Goal: Task Accomplishment & Management: Manage account settings

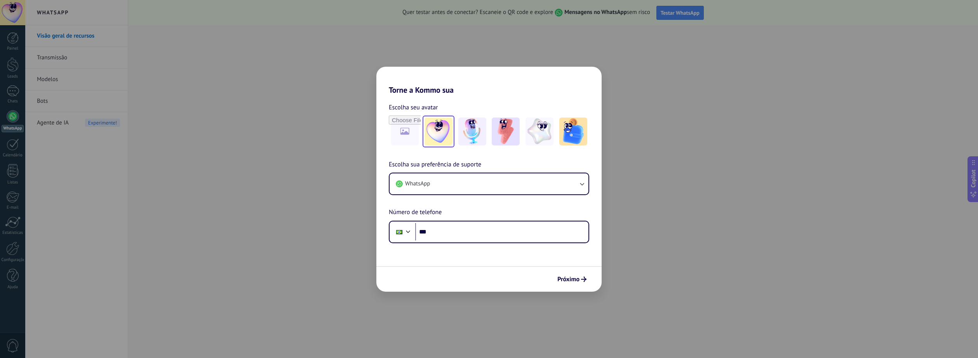
click at [430, 127] on img at bounding box center [439, 132] width 28 height 28
click at [580, 281] on span "Próximo" at bounding box center [571, 279] width 29 height 5
type input "**********"
click at [569, 285] on button "Próximo" at bounding box center [572, 279] width 36 height 13
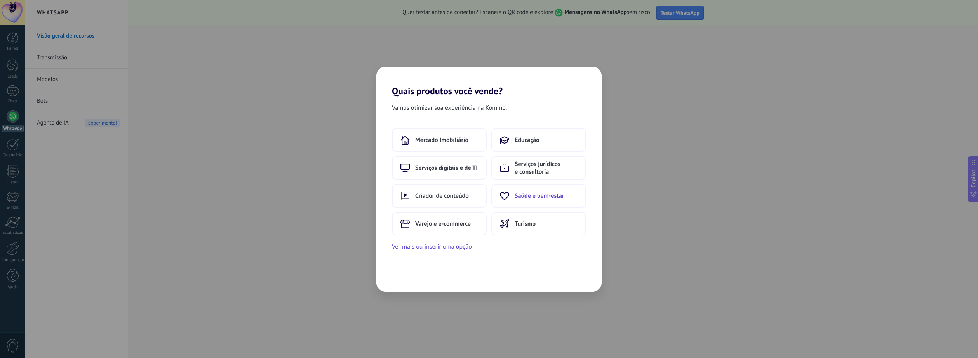
click at [541, 198] on span "Saúde e bem-estar" at bounding box center [539, 196] width 49 height 8
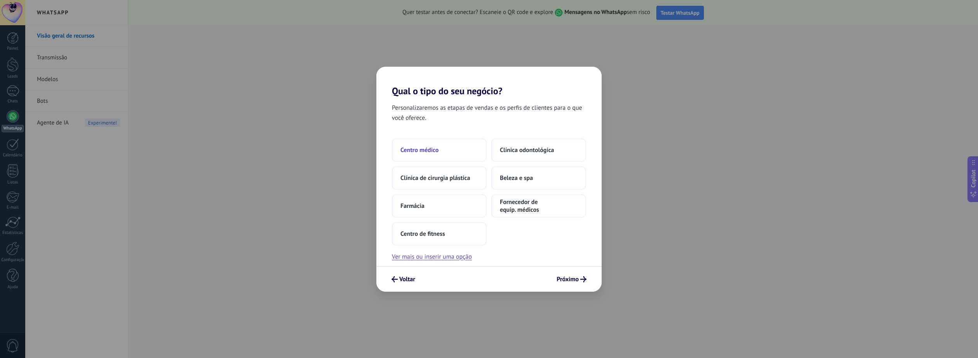
click at [419, 151] on span "Centro médico" at bounding box center [419, 150] width 38 height 8
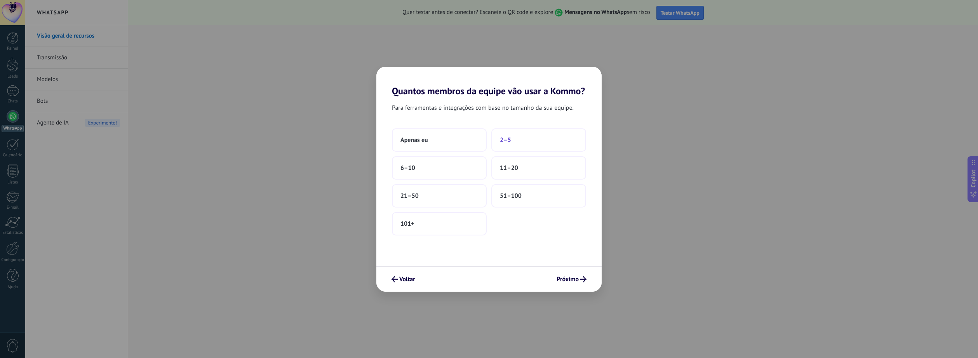
click at [536, 139] on button "2–5" at bounding box center [538, 140] width 95 height 23
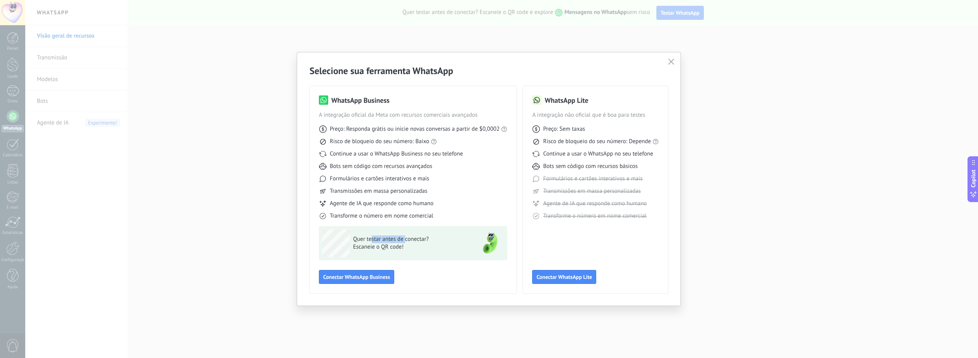
drag, startPoint x: 372, startPoint y: 237, endPoint x: 404, endPoint y: 235, distance: 32.7
click at [404, 235] on div "Quer testar antes de conectar? Escaneie o QR code!" at bounding box center [396, 244] width 148 height 28
click at [364, 245] on span "Escaneie o QR code!" at bounding box center [409, 248] width 113 height 8
drag, startPoint x: 365, startPoint y: 129, endPoint x: 470, endPoint y: 128, distance: 104.5
click at [470, 128] on span "Preço: Responda grátis ou inicie novas conversas a partir de $0,0002" at bounding box center [415, 129] width 170 height 8
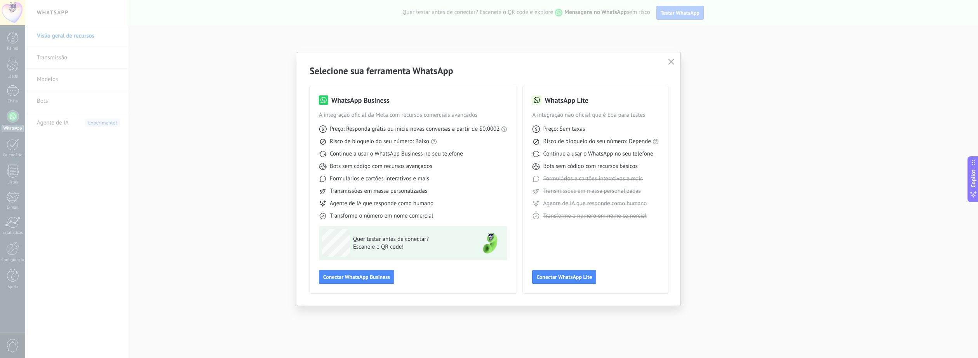
click at [480, 128] on span "Preço: Responda grátis ou inicie novas conversas a partir de $0,0002" at bounding box center [415, 129] width 170 height 8
drag, startPoint x: 353, startPoint y: 143, endPoint x: 419, endPoint y: 143, distance: 66.4
click at [419, 143] on span "Risco de bloqueio do seu número: Baixo" at bounding box center [379, 142] width 99 height 8
drag, startPoint x: 339, startPoint y: 153, endPoint x: 447, endPoint y: 160, distance: 107.8
click at [463, 151] on div "Continue a usar o WhatsApp Business no seu telefone" at bounding box center [413, 154] width 188 height 8
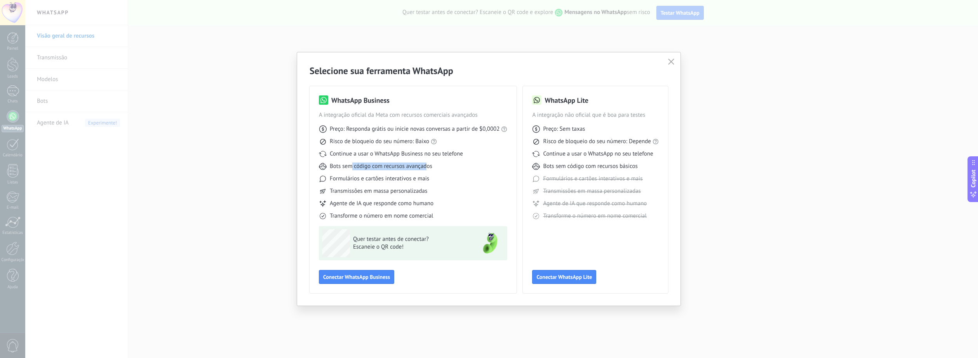
drag, startPoint x: 351, startPoint y: 167, endPoint x: 425, endPoint y: 167, distance: 74.6
click at [425, 167] on span "Bots sem código com recursos avançados" at bounding box center [381, 167] width 103 height 8
drag, startPoint x: 575, startPoint y: 154, endPoint x: 585, endPoint y: 153, distance: 10.1
click at [585, 153] on span "Continue a usar o WhatsApp no seu telefone" at bounding box center [598, 154] width 110 height 8
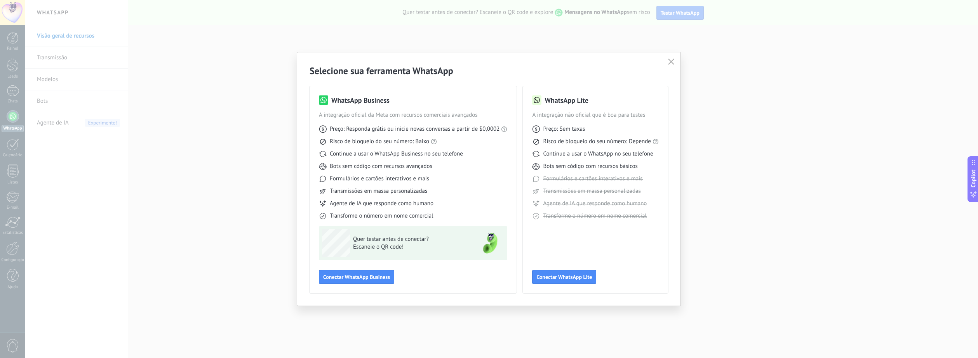
click at [606, 153] on span "Continue a usar o WhatsApp no seu telefone" at bounding box center [598, 154] width 110 height 8
click at [365, 280] on span "Conectar WhatsApp Business" at bounding box center [356, 277] width 67 height 5
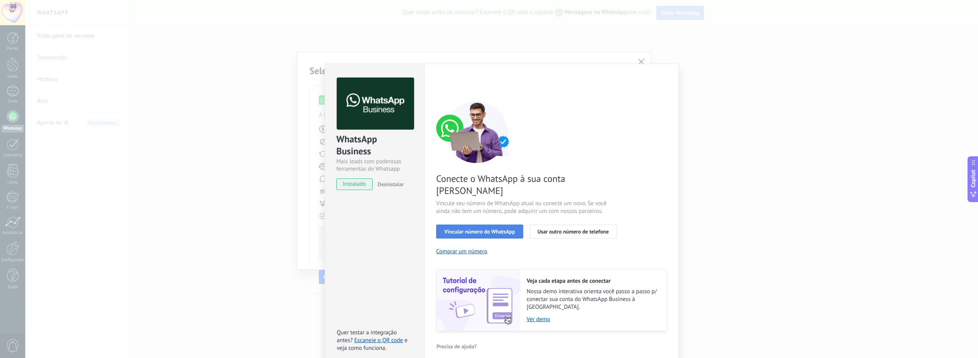
click at [487, 229] on span "Vincular número do WhatsApp" at bounding box center [479, 231] width 71 height 5
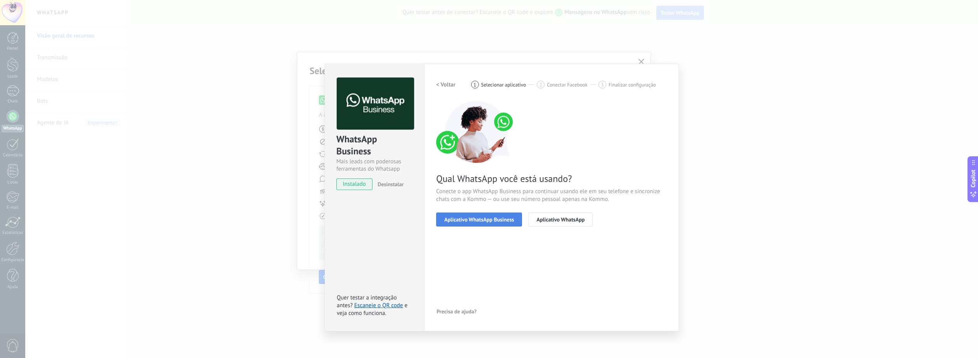
click at [481, 215] on button "Aplicativo WhatsApp Business" at bounding box center [479, 220] width 86 height 14
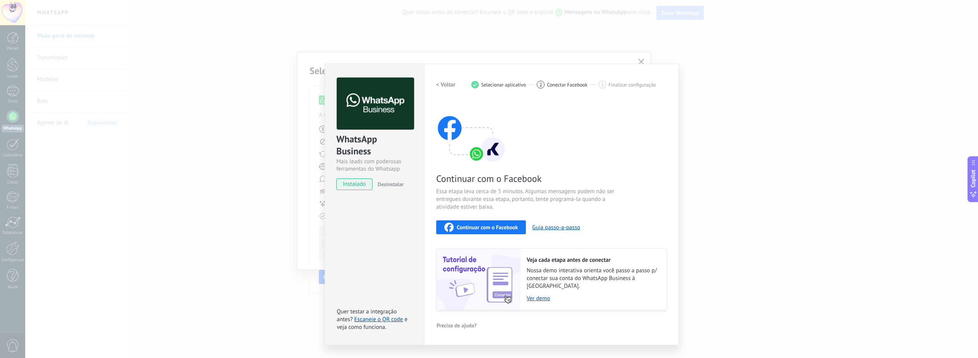
click at [511, 231] on div "Continuar com o Facebook" at bounding box center [480, 227] width 73 height 9
click at [660, 67] on div "Configurações Autorização This tab logs the users who have granted integration …" at bounding box center [551, 205] width 255 height 282
click at [637, 59] on div "WhatsApp Business Mais leads com poderosas ferramentas do Whatsapp instalado De…" at bounding box center [501, 179] width 953 height 358
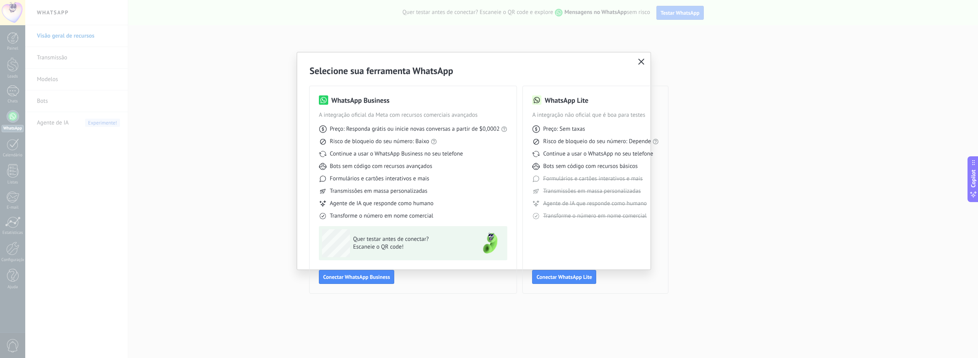
click at [647, 62] on div "Selecione sua ferramenta WhatsApp WhatsApp Business A integração oficial da Met…" at bounding box center [473, 179] width 353 height 254
click at [644, 64] on icon "button" at bounding box center [641, 62] width 6 height 6
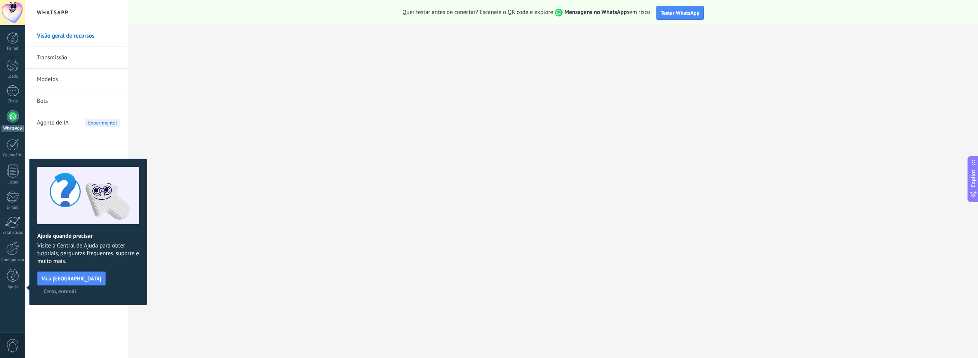
click at [76, 289] on span "Certo, entendi" at bounding box center [59, 291] width 33 height 5
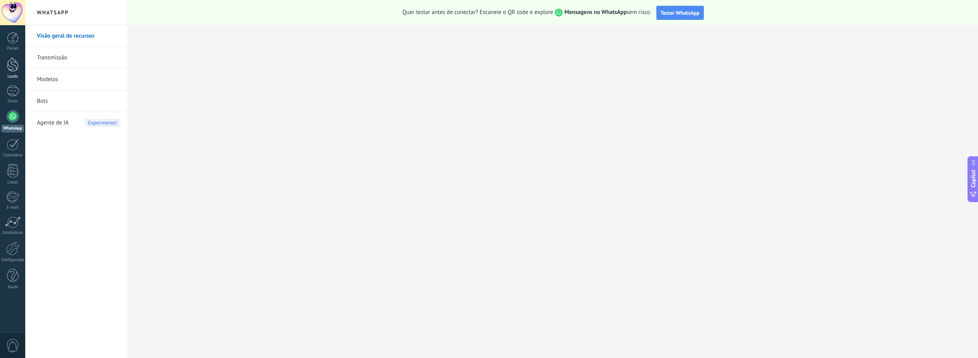
click at [11, 68] on div at bounding box center [13, 64] width 12 height 14
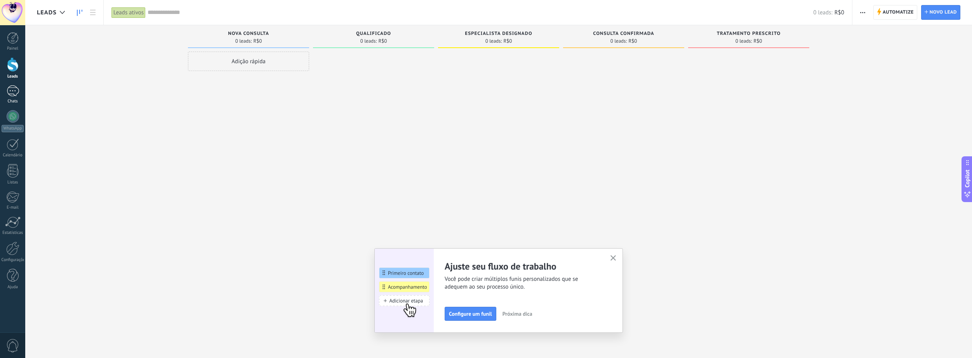
click at [13, 90] on div at bounding box center [13, 90] width 12 height 11
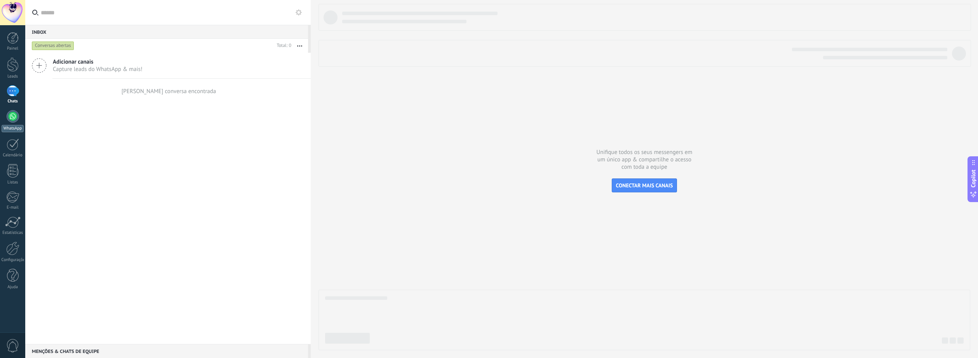
click at [10, 115] on div at bounding box center [13, 116] width 12 height 12
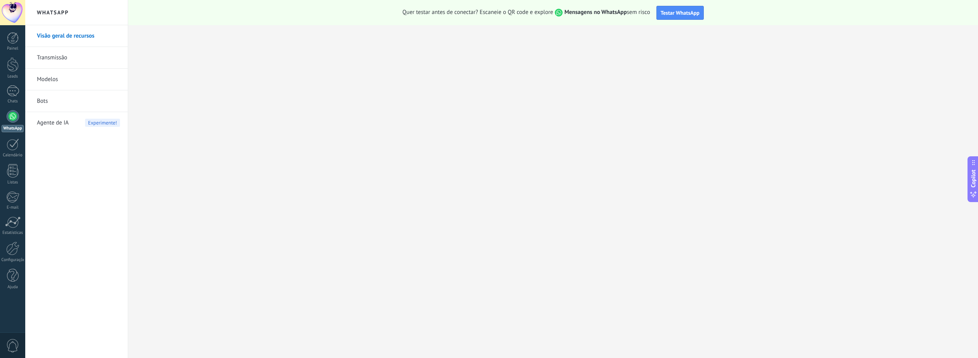
click at [64, 54] on link "Transmissão" at bounding box center [78, 58] width 83 height 22
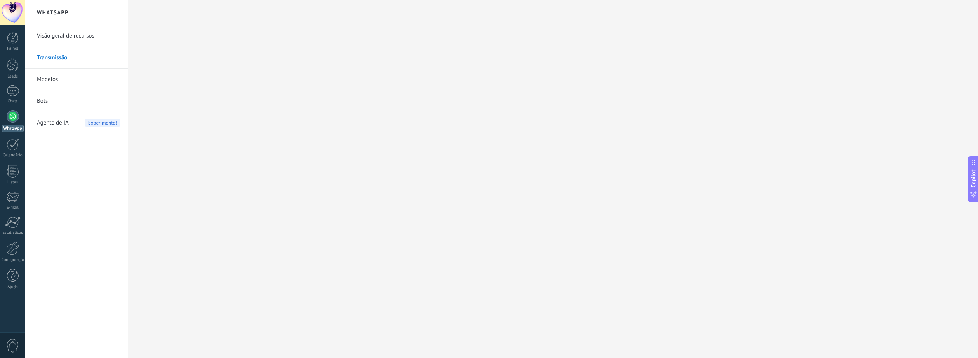
click at [52, 80] on link "Modelos" at bounding box center [78, 80] width 83 height 22
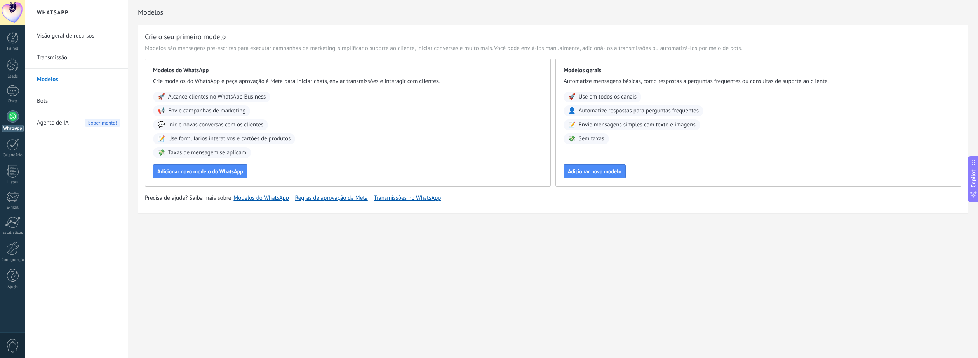
click at [46, 102] on link "Bots" at bounding box center [78, 101] width 83 height 22
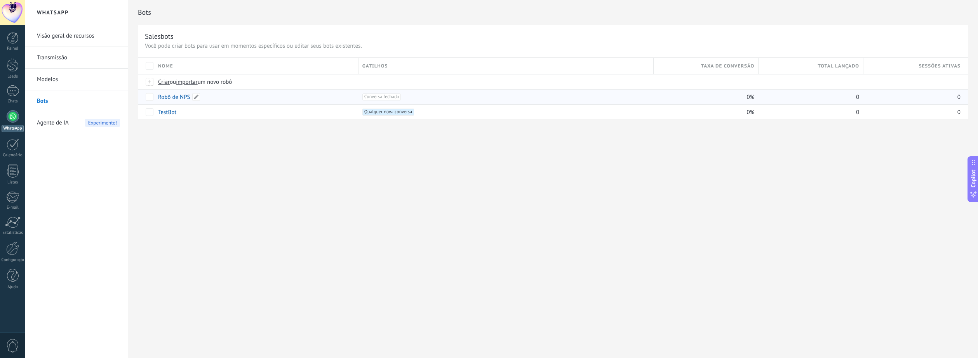
click at [170, 98] on link "Robô de NPS" at bounding box center [174, 97] width 32 height 7
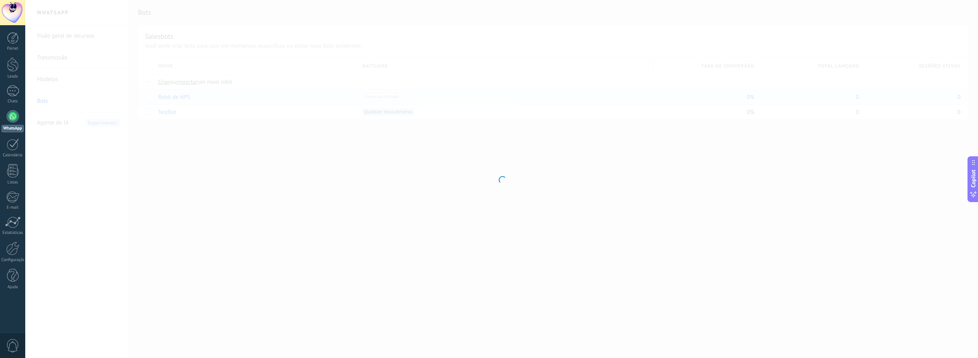
type input "**********"
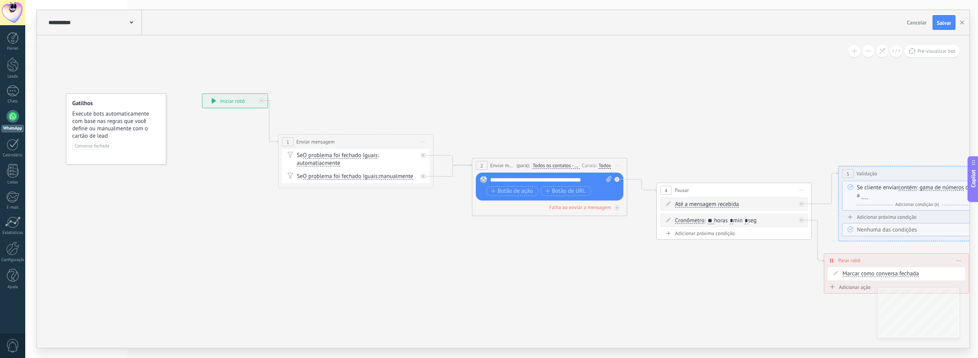
click at [647, 355] on div "**********" at bounding box center [501, 179] width 953 height 358
drag, startPoint x: 876, startPoint y: 124, endPoint x: 806, endPoint y: 137, distance: 71.9
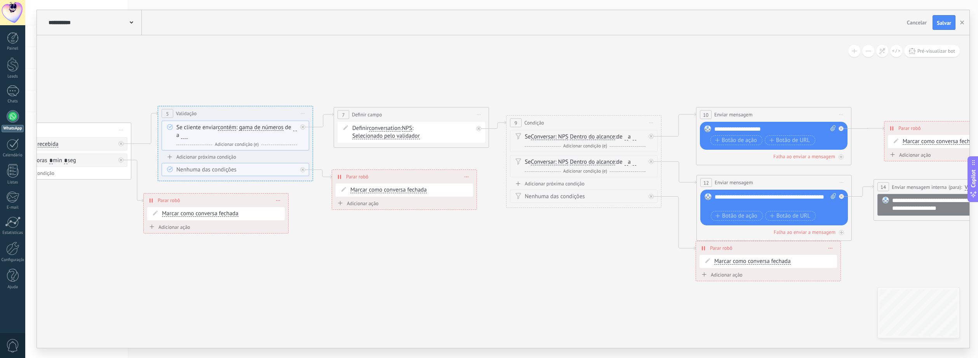
drag, startPoint x: 807, startPoint y: 84, endPoint x: 755, endPoint y: 80, distance: 51.8
click at [755, 80] on icon at bounding box center [355, 157] width 2057 height 637
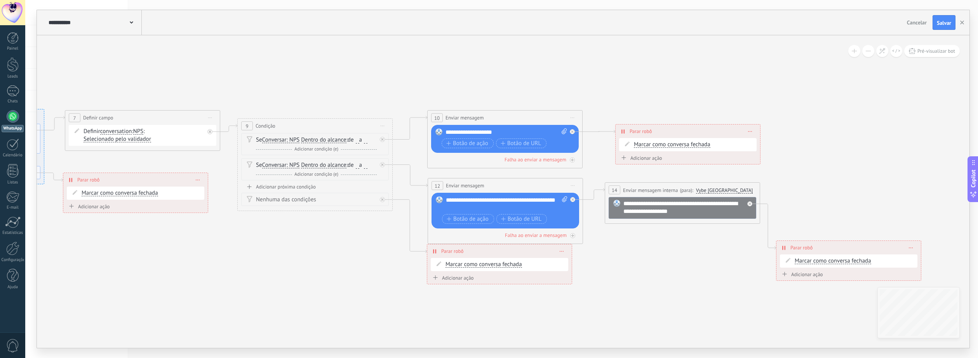
drag, startPoint x: 782, startPoint y: 78, endPoint x: 515, endPoint y: 82, distance: 267.2
click at [515, 82] on icon at bounding box center [87, 160] width 2057 height 637
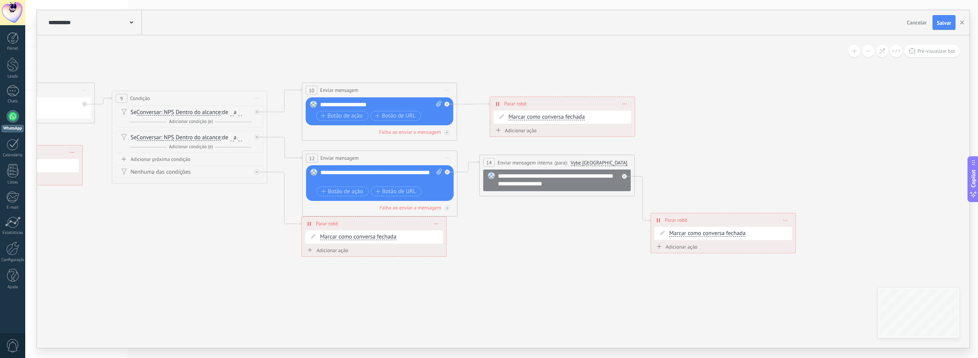
drag, startPoint x: 909, startPoint y: 134, endPoint x: 786, endPoint y: 105, distance: 126.0
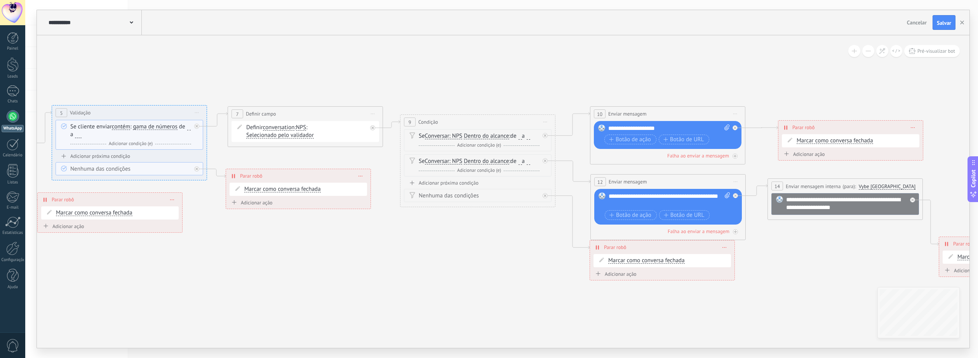
drag, startPoint x: 189, startPoint y: 214, endPoint x: 478, endPoint y: 239, distance: 290.8
click at [478, 239] on icon at bounding box center [249, 156] width 2057 height 637
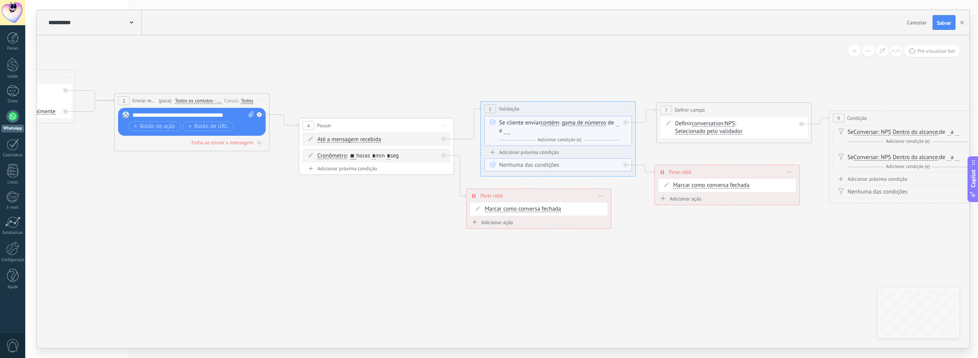
drag, startPoint x: 265, startPoint y: 244, endPoint x: 714, endPoint y: 238, distance: 449.0
click at [713, 238] on icon at bounding box center [678, 153] width 2057 height 637
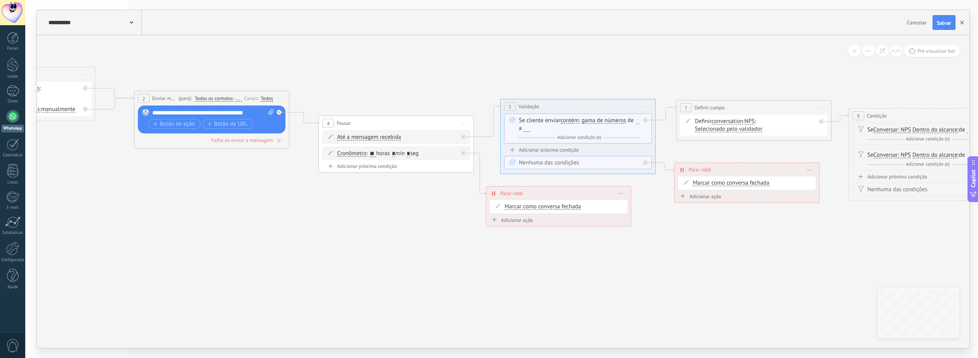
click at [960, 23] on button "button" at bounding box center [962, 22] width 12 height 15
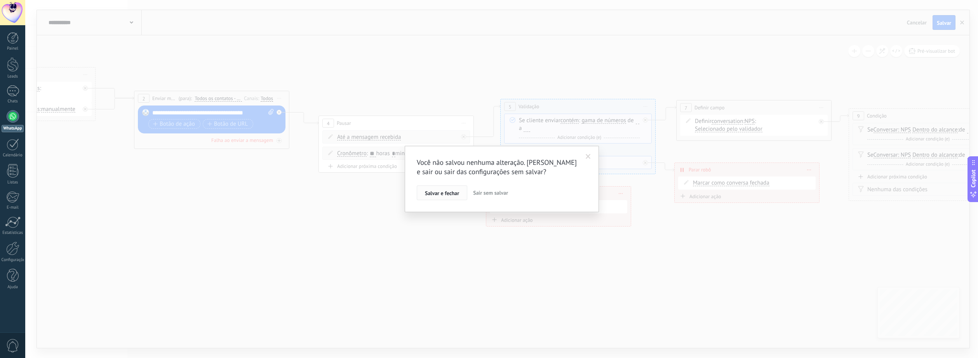
click at [435, 196] on span "Salvar e fechar" at bounding box center [442, 193] width 34 height 5
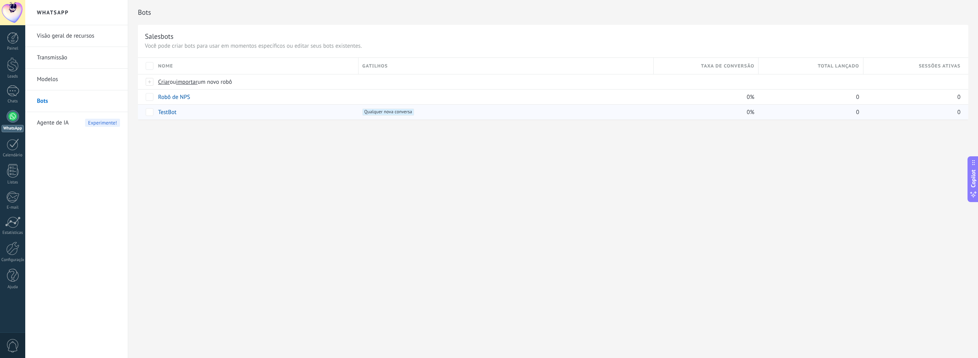
click at [171, 113] on link "TestBot" at bounding box center [167, 112] width 18 height 7
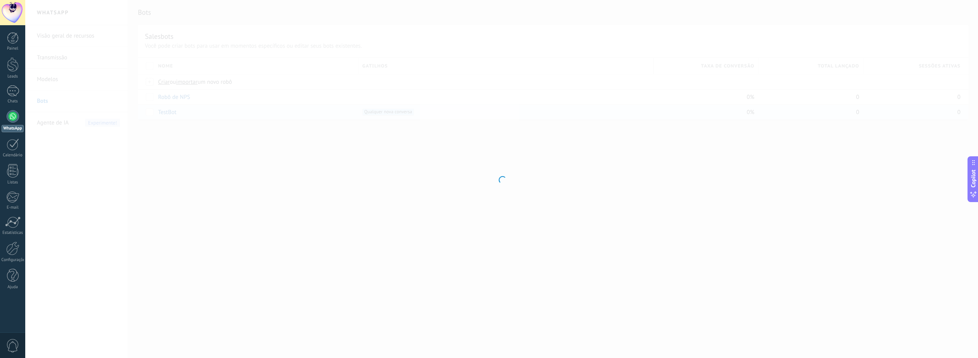
type input "*******"
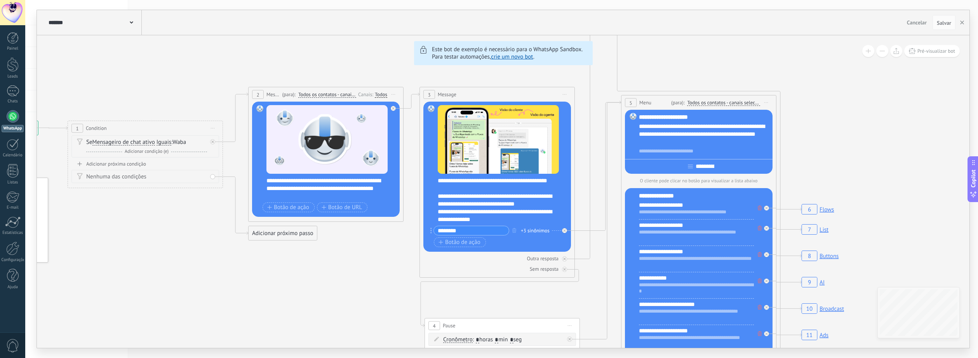
drag, startPoint x: 131, startPoint y: 95, endPoint x: 240, endPoint y: 74, distance: 111.1
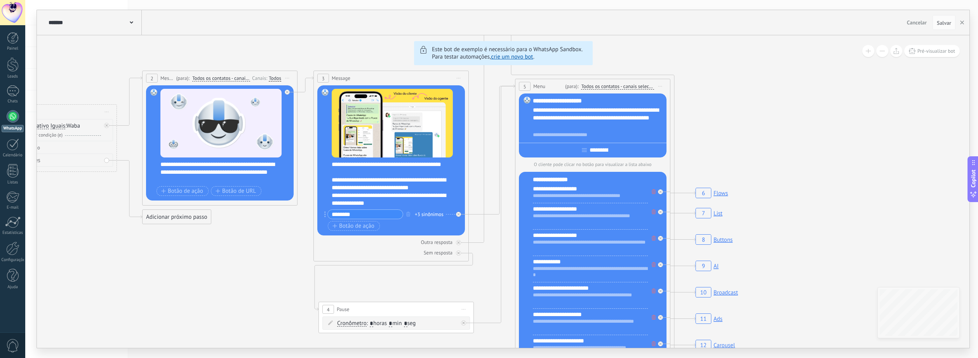
drag, startPoint x: 228, startPoint y: 74, endPoint x: 130, endPoint y: 58, distance: 99.2
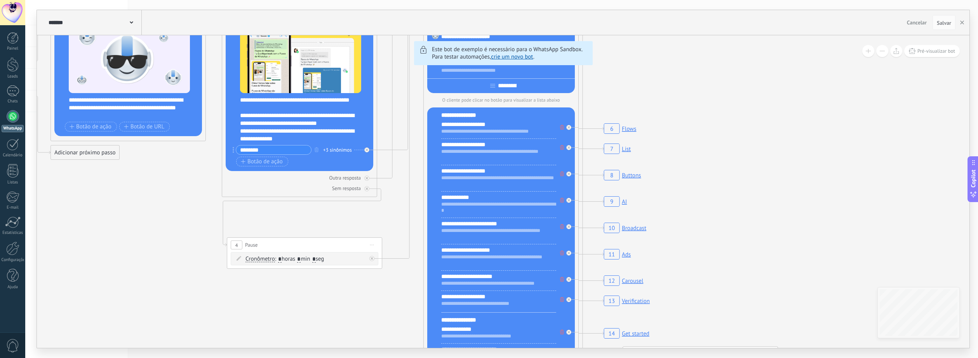
drag, startPoint x: 776, startPoint y: 127, endPoint x: 685, endPoint y: 63, distance: 112.1
click at [685, 63] on icon "6 Flows 7 List 8 Buttons 9 AI 10 Broadcast 11 Ads 12 Carousel 13 Verification 1…" at bounding box center [911, 112] width 2661 height 2417
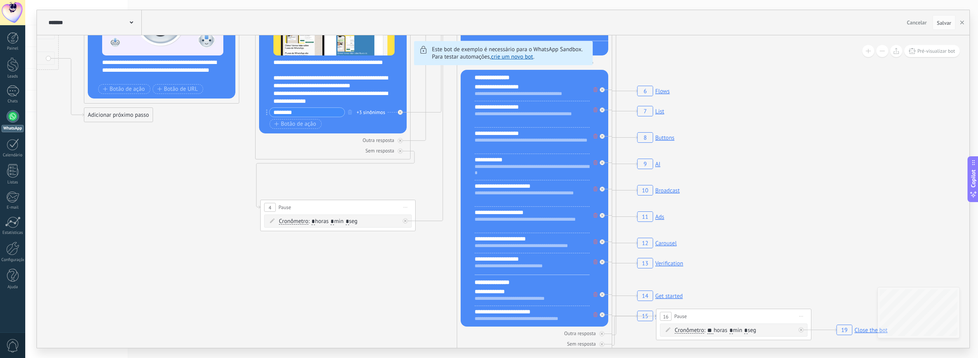
drag, startPoint x: 719, startPoint y: 165, endPoint x: 753, endPoint y: 127, distance: 50.3
click at [753, 127] on icon "6 Flows 7 List 8 Buttons 9 AI 10 Broadcast 11 Ads 12 Carousel 13 Verification 1…" at bounding box center [944, 74] width 2661 height 2417
click at [16, 248] on div at bounding box center [12, 249] width 13 height 14
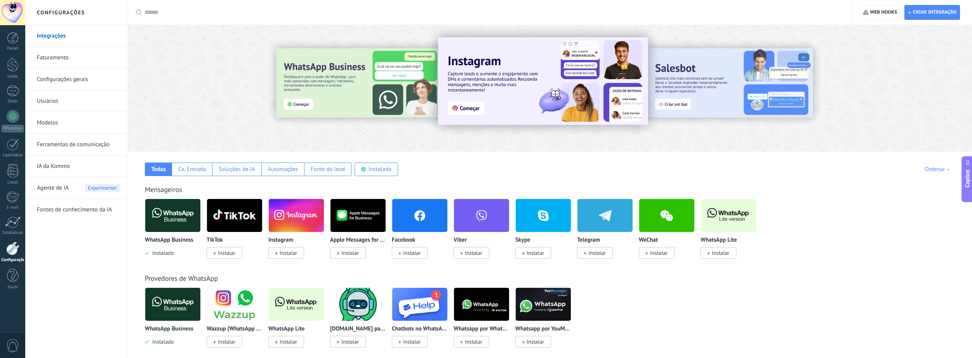
click at [56, 55] on link "Faturamento" at bounding box center [78, 58] width 83 height 22
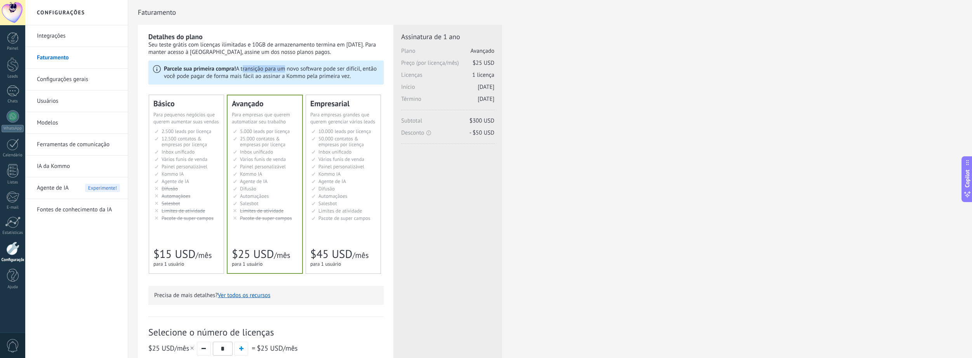
drag, startPoint x: 243, startPoint y: 71, endPoint x: 280, endPoint y: 68, distance: 37.8
click at [280, 68] on p "Parcele sua primeira compra! A transição para um novo software pode ser difícil…" at bounding box center [271, 72] width 215 height 15
click at [293, 68] on p "Parcele sua primeira compra! A transição para um novo software pode ser difícil…" at bounding box center [271, 72] width 215 height 15
drag, startPoint x: 265, startPoint y: 207, endPoint x: 385, endPoint y: 255, distance: 128.8
click at [268, 209] on ul "5.000 сделок на место 5.000 leads per seat 5.000 leads por licencia 添加线索和联系人 5.…" at bounding box center [265, 175] width 65 height 93
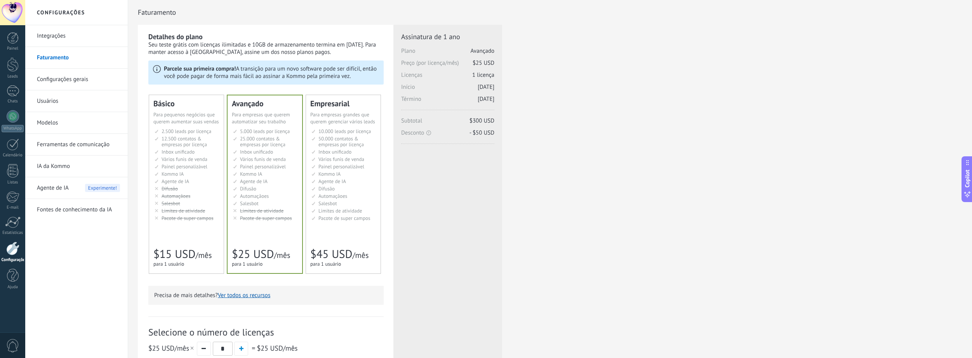
click at [256, 234] on div "Avançado Для автоматизации сделок в растущей компании For growing businesses th…" at bounding box center [265, 185] width 75 height 178
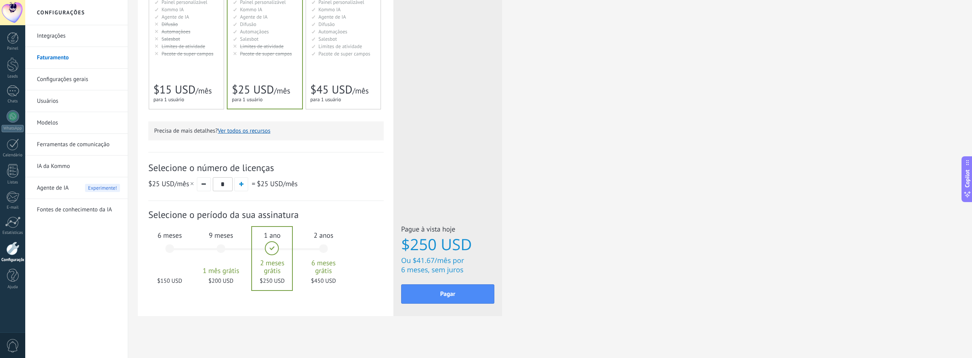
scroll to position [168, 0]
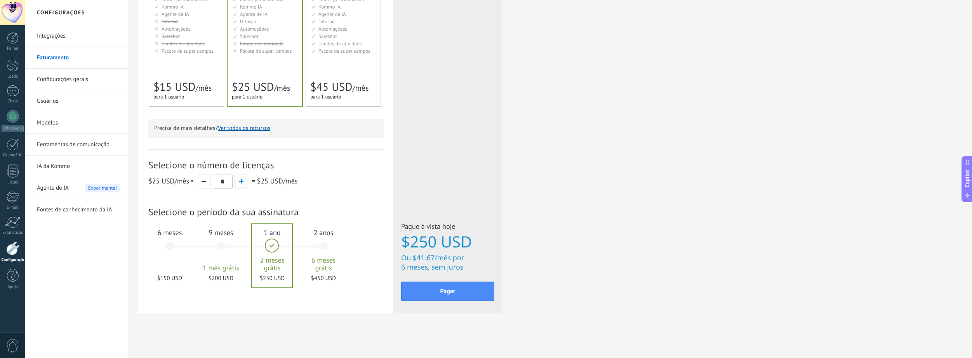
click at [240, 178] on button "button" at bounding box center [241, 182] width 14 height 14
click at [243, 183] on span "button" at bounding box center [241, 181] width 4 height 4
type input "*"
click at [11, 344] on span "0" at bounding box center [12, 346] width 13 height 14
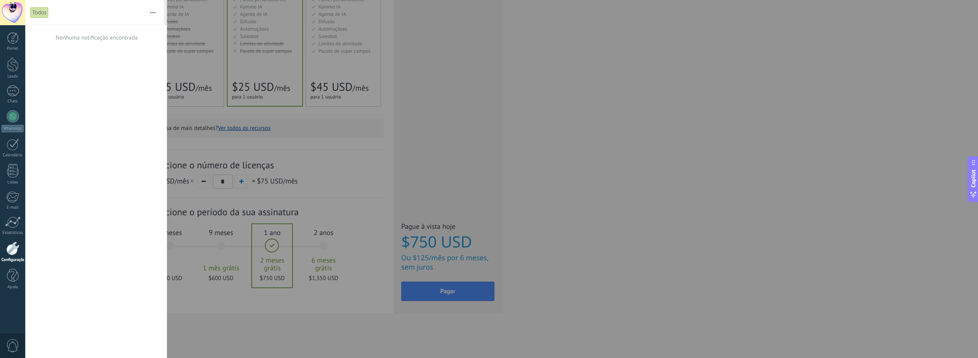
click at [11, 344] on span "0" at bounding box center [12, 346] width 13 height 14
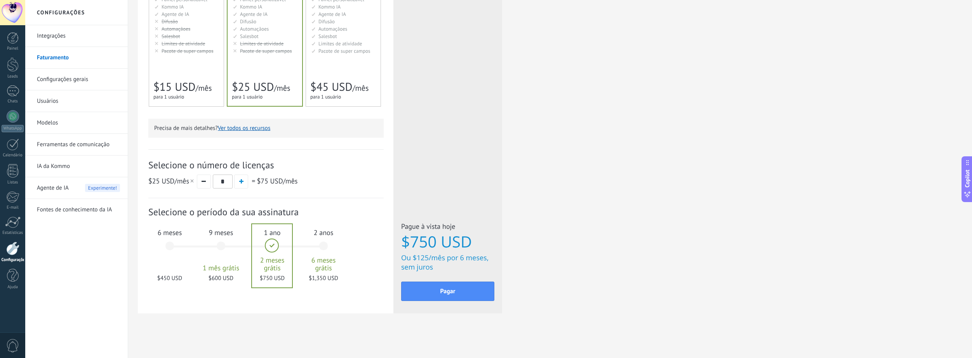
click at [47, 189] on span "Agente de IA" at bounding box center [53, 188] width 32 height 22
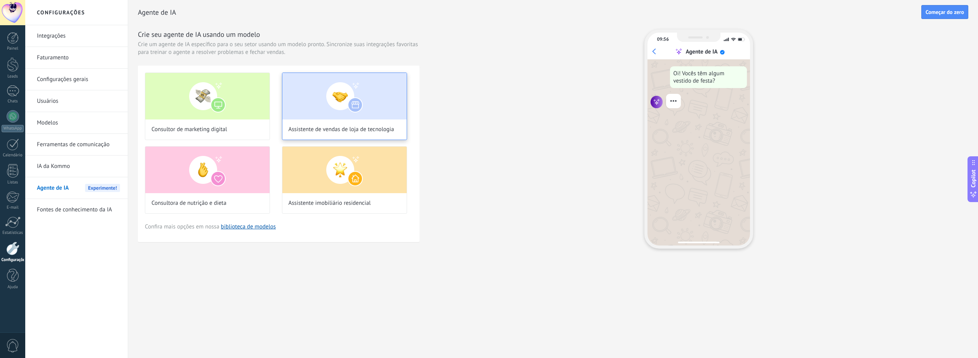
click at [324, 114] on img at bounding box center [344, 96] width 124 height 47
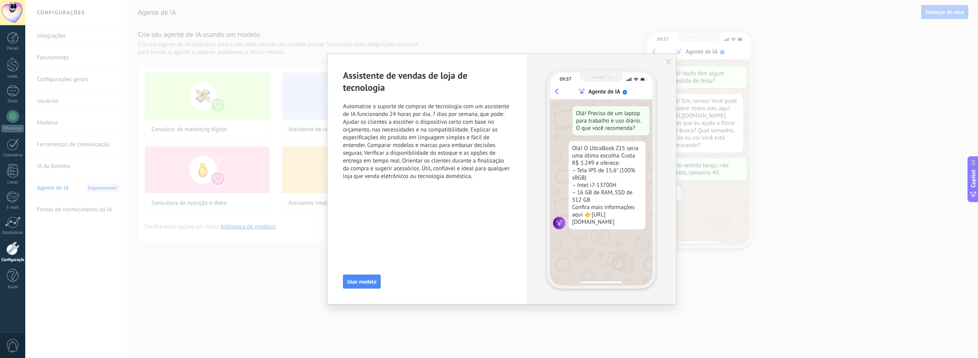
click at [669, 60] on icon "button" at bounding box center [668, 61] width 5 height 5
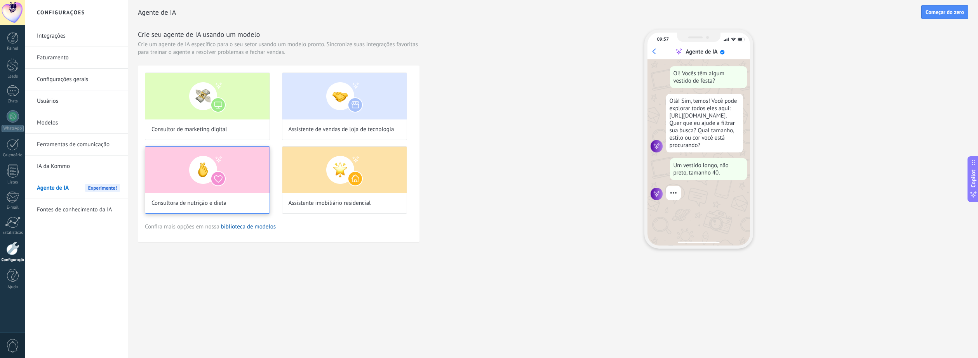
click at [233, 179] on img at bounding box center [207, 170] width 124 height 47
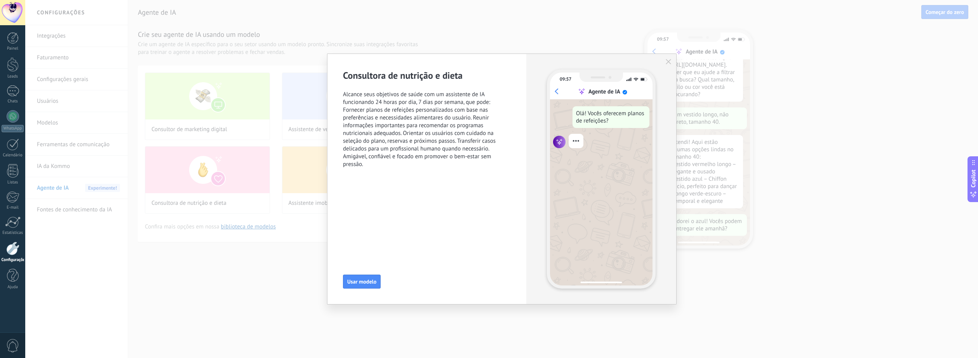
scroll to position [71, 0]
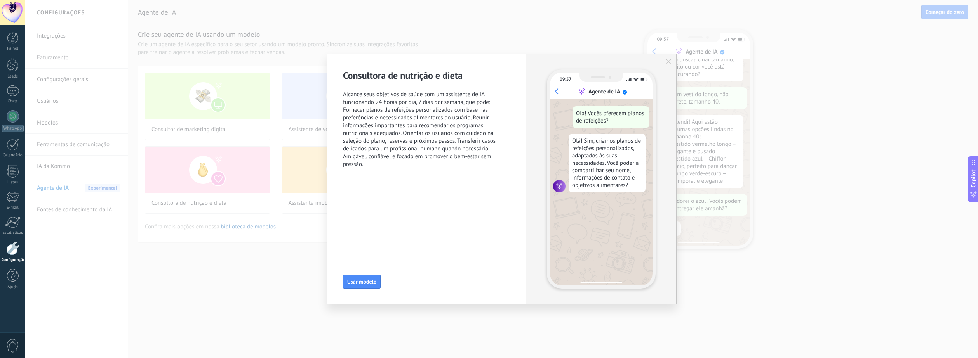
click at [670, 61] on icon "button" at bounding box center [668, 61] width 5 height 5
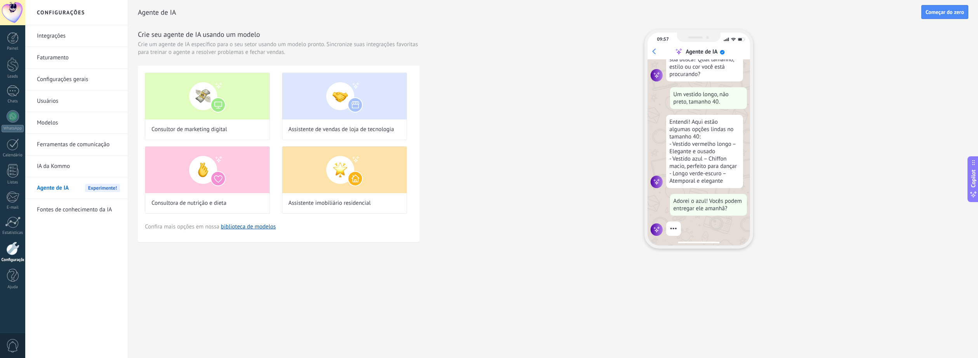
scroll to position [86, 0]
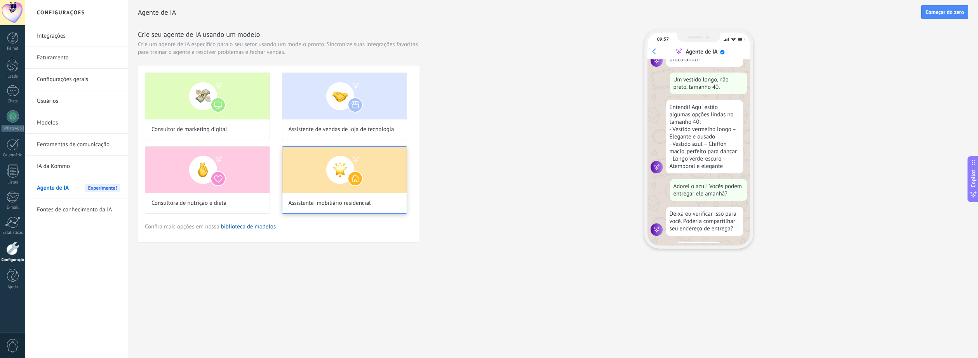
click at [342, 184] on img at bounding box center [344, 170] width 124 height 47
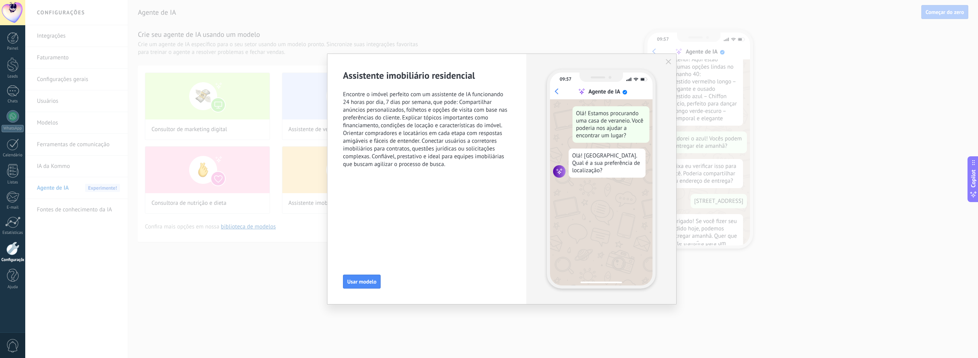
scroll to position [171, 0]
click at [670, 61] on icon "button" at bounding box center [668, 61] width 5 height 5
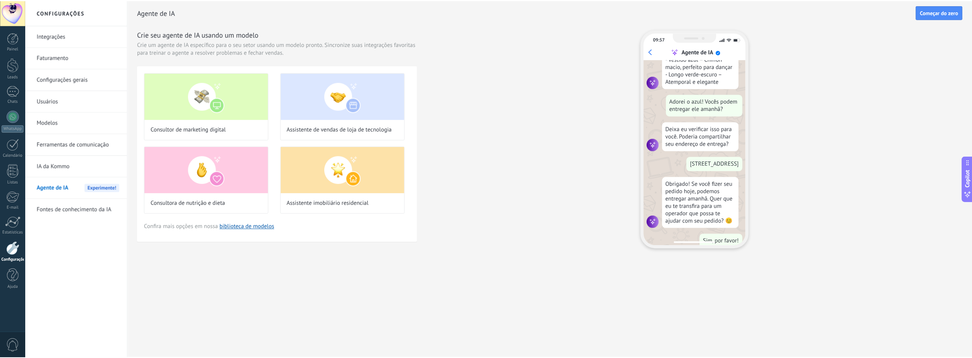
scroll to position [191, 0]
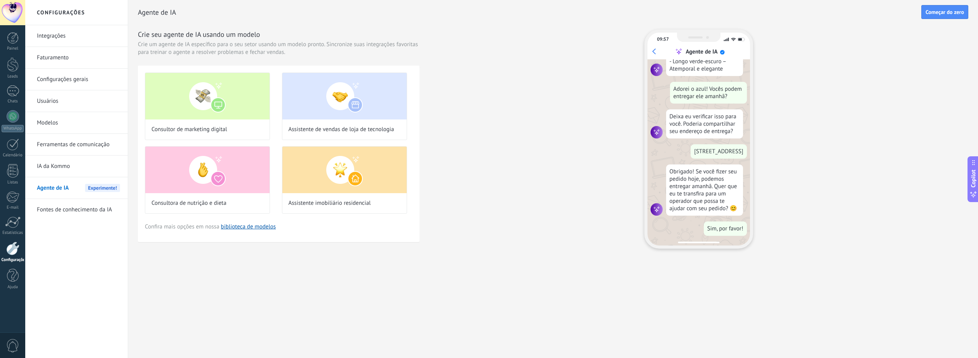
click at [65, 167] on link "IA da Kommo" at bounding box center [78, 167] width 83 height 22
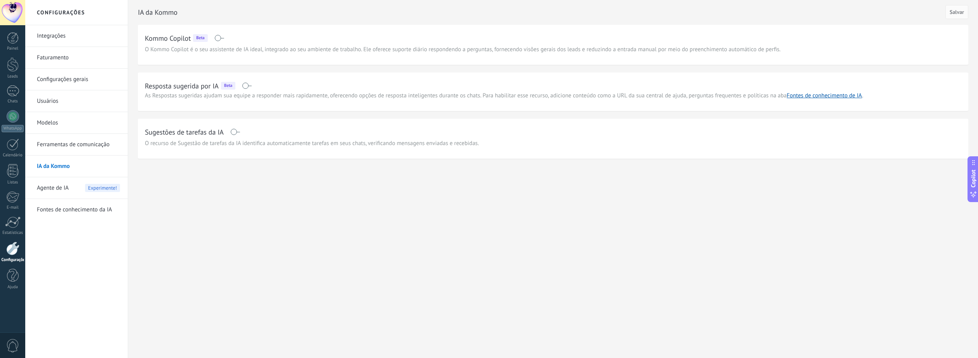
click at [70, 145] on link "Ferramentas de comunicação" at bounding box center [78, 145] width 83 height 22
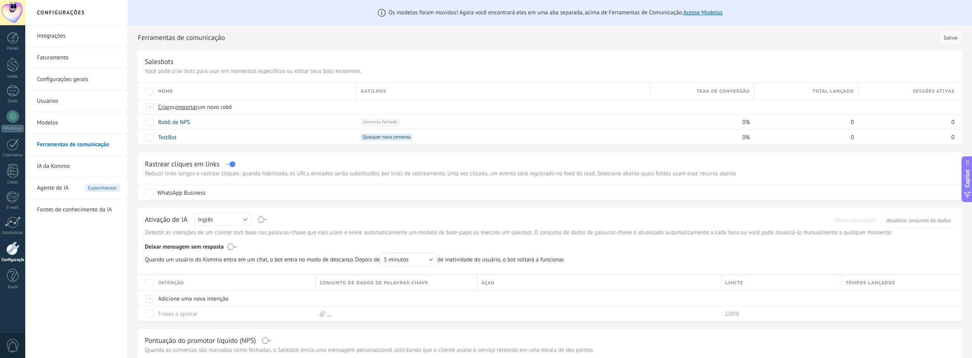
click at [57, 98] on link "Usuários" at bounding box center [78, 101] width 83 height 22
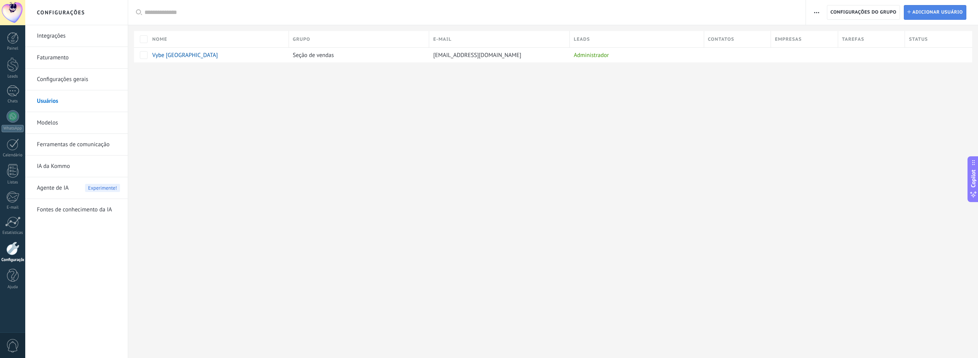
click at [938, 11] on span "Adicionar usuário" at bounding box center [937, 12] width 50 height 14
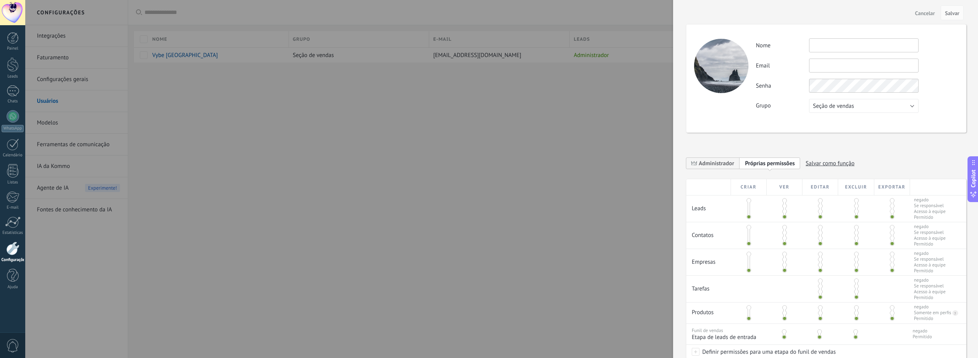
click at [745, 186] on div "Criar" at bounding box center [749, 187] width 36 height 16
click at [749, 204] on span at bounding box center [748, 206] width 5 height 5
click at [748, 202] on span at bounding box center [748, 200] width 5 height 5
click at [748, 214] on span at bounding box center [748, 211] width 5 height 5
click at [748, 218] on span at bounding box center [748, 217] width 5 height 5
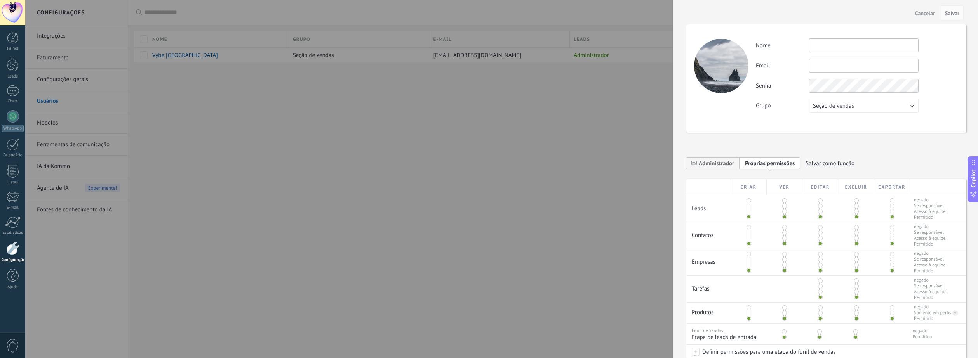
click at [928, 10] on button "Cancelar" at bounding box center [925, 13] width 26 height 12
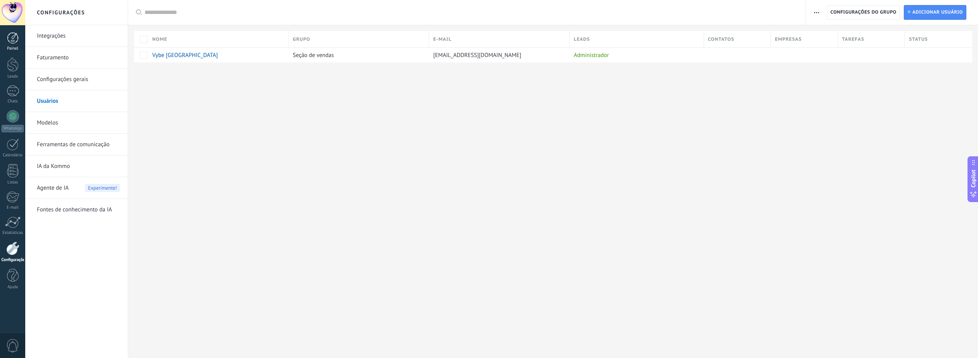
click at [17, 43] on div at bounding box center [13, 38] width 12 height 12
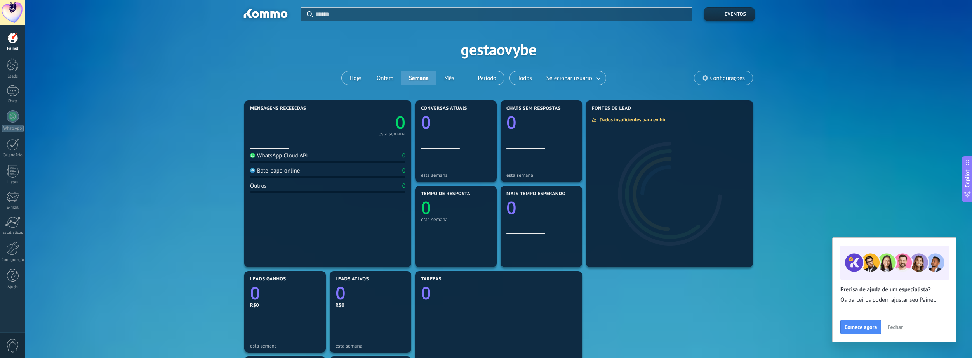
click at [212, 61] on div "Aplicar Eventos gestaovybe Hoje Ontem Semana Mês Todos Selecionar usuário Confi…" at bounding box center [499, 49] width 924 height 99
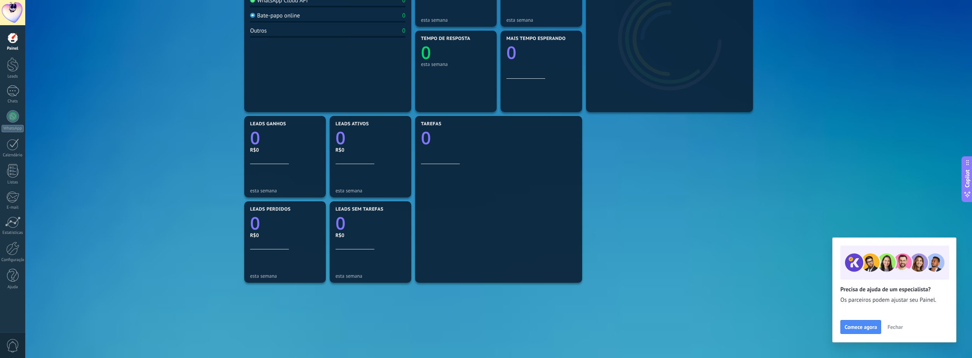
scroll to position [128, 0]
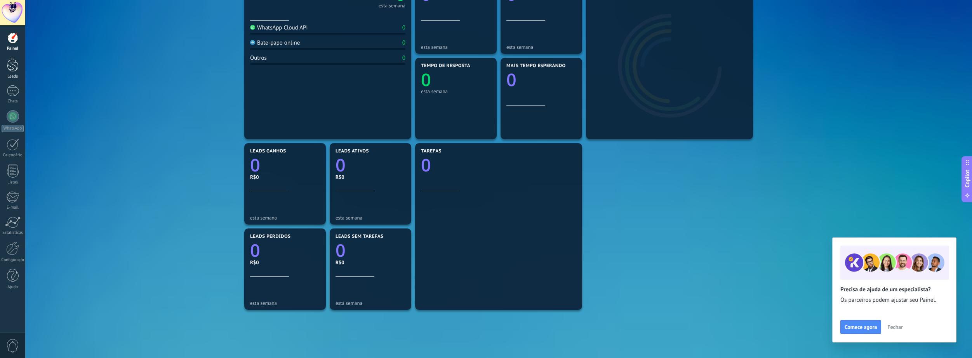
click at [11, 64] on div at bounding box center [13, 64] width 12 height 14
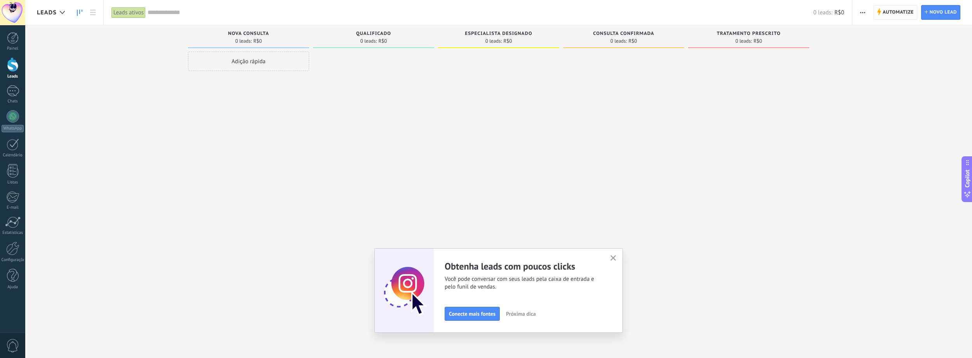
click at [898, 12] on span "Automatize" at bounding box center [898, 12] width 31 height 14
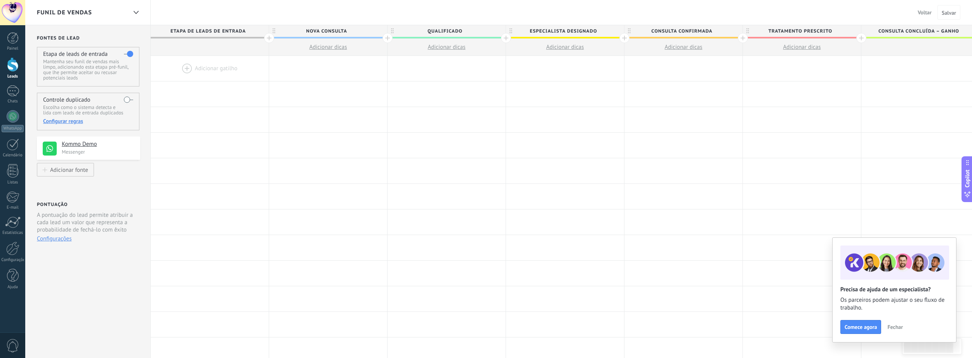
click at [316, 31] on span "Nova consulta" at bounding box center [326, 31] width 114 height 12
click at [316, 31] on input "**********" at bounding box center [326, 31] width 103 height 12
click at [342, 33] on input "***" at bounding box center [326, 31] width 103 height 12
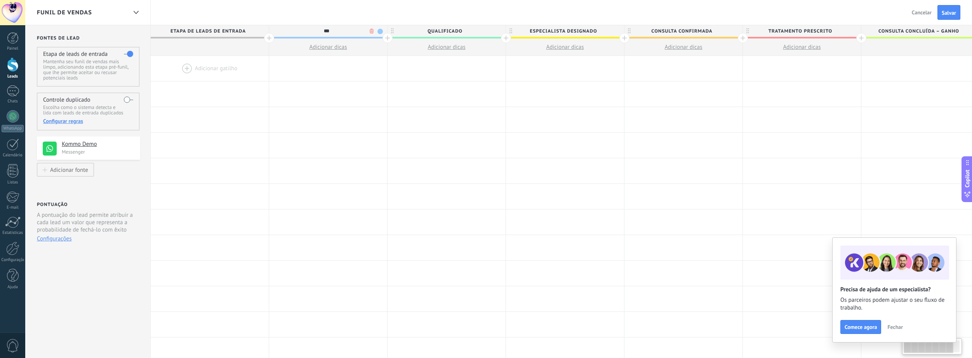
click at [342, 33] on input "***" at bounding box center [326, 31] width 103 height 12
type input "*"
type input "**********"
click at [438, 35] on span "Qualificado" at bounding box center [445, 31] width 114 height 12
click at [438, 35] on input "**********" at bounding box center [444, 31] width 103 height 12
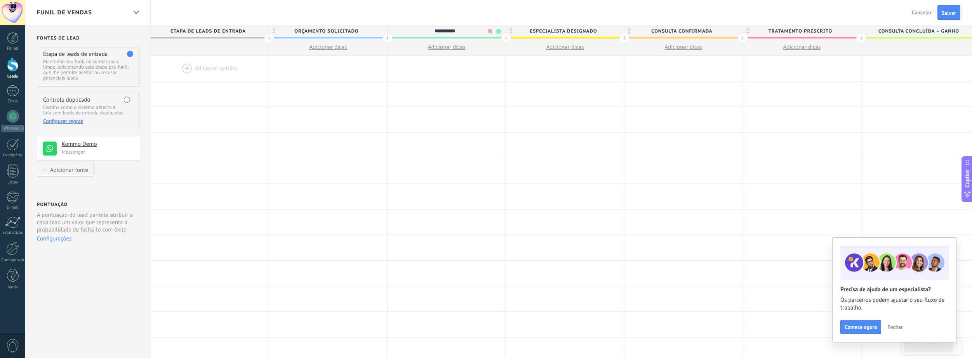
click at [438, 35] on input "**********" at bounding box center [444, 31] width 103 height 12
type input "**********"
click at [564, 34] on span "Especialista designado" at bounding box center [563, 31] width 114 height 12
click at [564, 34] on input "**********" at bounding box center [563, 31] width 103 height 12
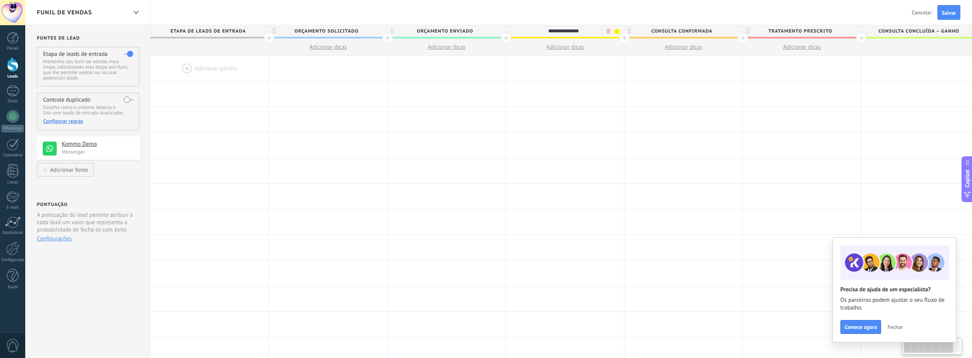
type input "**********"
click at [678, 29] on span "Consulta confirmada" at bounding box center [682, 31] width 114 height 12
click at [678, 29] on input "**********" at bounding box center [681, 31] width 103 height 12
click at [659, 32] on input "**********" at bounding box center [681, 31] width 103 height 12
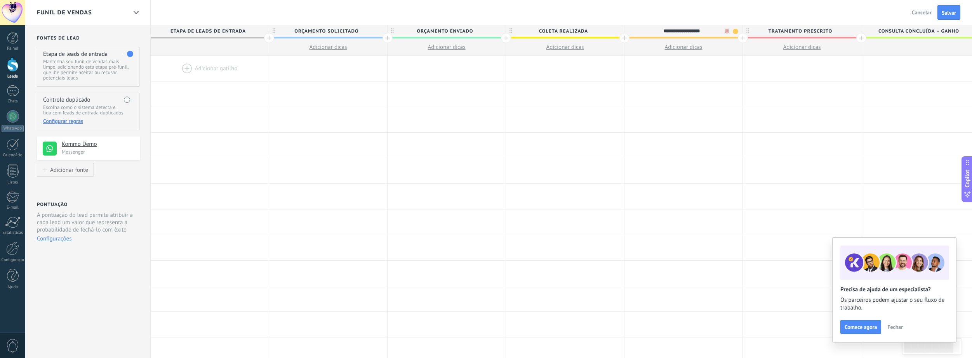
click at [659, 32] on input "**********" at bounding box center [681, 31] width 103 height 12
type input "**********"
click at [775, 32] on span "Tratamento prescrito" at bounding box center [800, 31] width 114 height 12
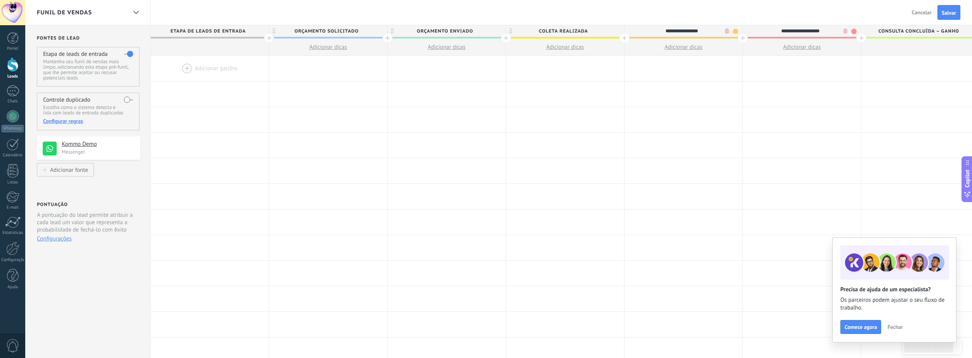
click at [775, 32] on input "**********" at bounding box center [800, 31] width 103 height 12
drag, startPoint x: 811, startPoint y: 31, endPoint x: 841, endPoint y: 41, distance: 31.6
click at [812, 33] on input "**********" at bounding box center [800, 31] width 103 height 12
click at [846, 30] on body ".abccls-1,.abccls-2{fill-rule:evenodd}.abccls-2{fill:#fff} .abfcls-1{fill:none}…" at bounding box center [486, 179] width 972 height 358
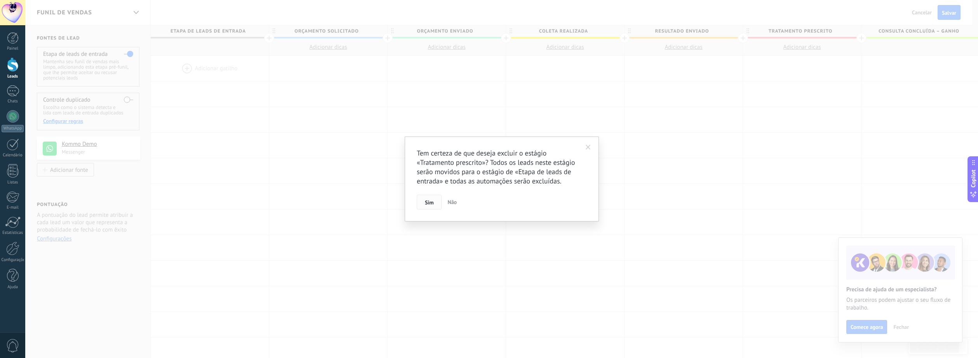
click at [431, 201] on span "Sim" at bounding box center [429, 202] width 9 height 5
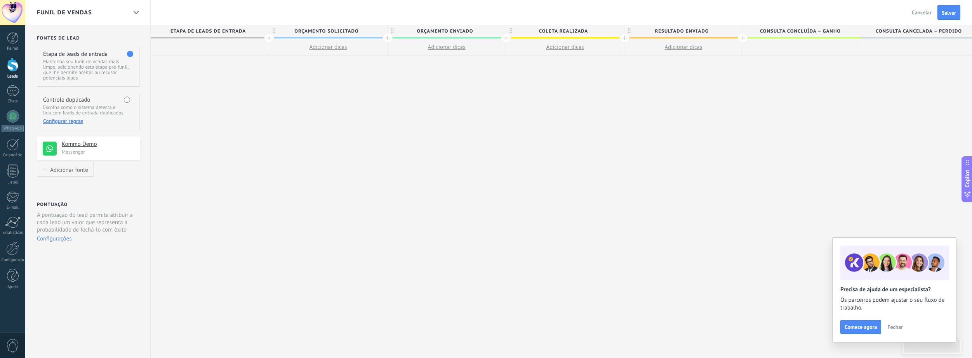
click at [959, 28] on span "Consulta cancelada – perdido" at bounding box center [918, 31] width 114 height 12
click at [896, 30] on input "**********" at bounding box center [918, 31] width 103 height 12
click at [807, 31] on span "Consulta concluída – ganho" at bounding box center [800, 31] width 114 height 12
click at [211, 52] on div at bounding box center [210, 47] width 118 height 17
click at [208, 44] on div at bounding box center [210, 47] width 118 height 17
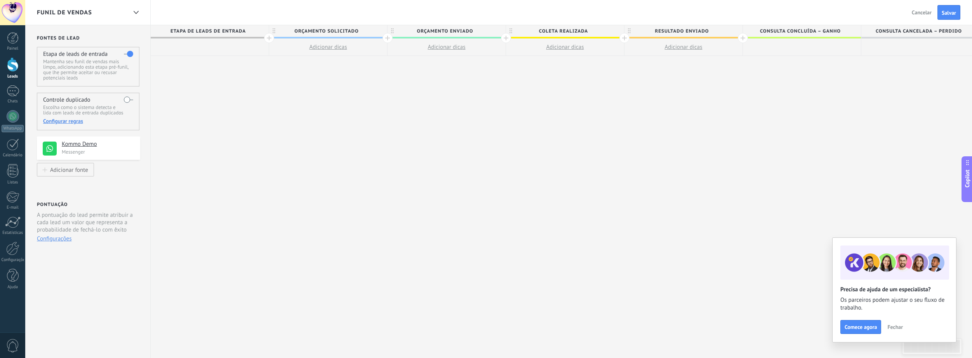
click at [194, 29] on span "Etapa de leads de entrada" at bounding box center [208, 31] width 114 height 12
click at [190, 55] on div at bounding box center [210, 47] width 118 height 17
click at [193, 52] on div at bounding box center [210, 47] width 118 height 17
click at [210, 50] on div at bounding box center [210, 47] width 118 height 17
click at [209, 49] on div at bounding box center [210, 47] width 118 height 17
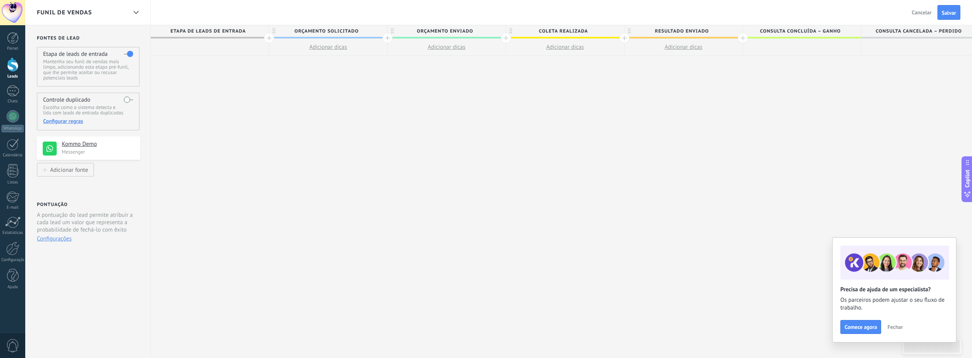
click at [898, 324] on button "Fechar" at bounding box center [895, 328] width 23 height 12
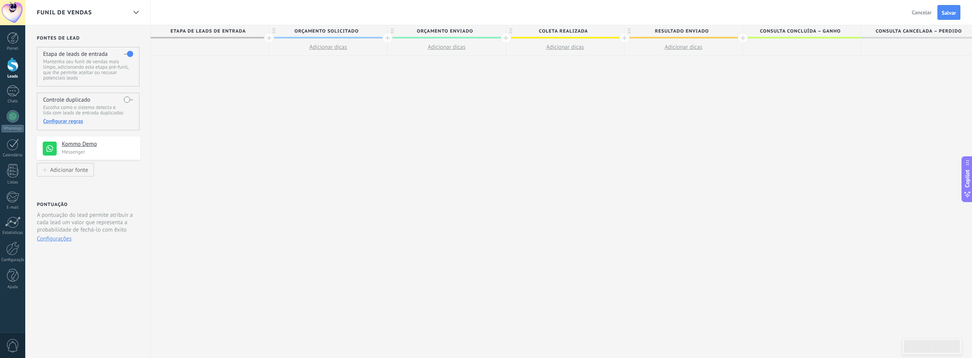
click at [202, 46] on div at bounding box center [210, 47] width 118 height 17
click at [212, 30] on span "Etapa de leads de entrada" at bounding box center [208, 31] width 114 height 12
click at [303, 153] on div "**********" at bounding box center [565, 192] width 829 height 334
click at [957, 14] on button "Salvar" at bounding box center [949, 12] width 23 height 15
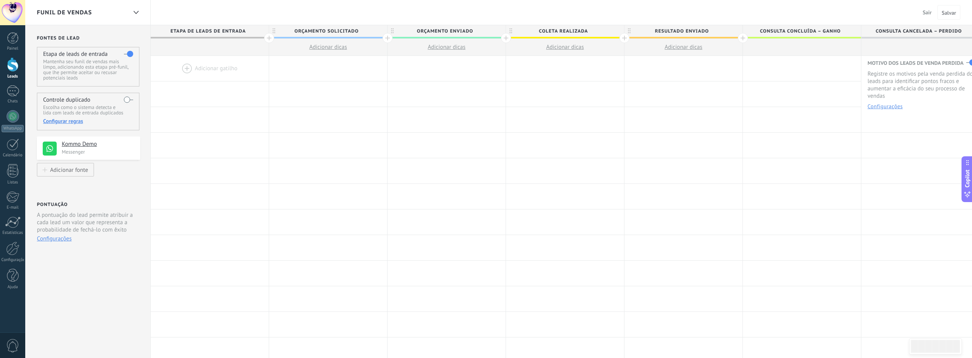
click at [186, 68] on div at bounding box center [210, 68] width 118 height 25
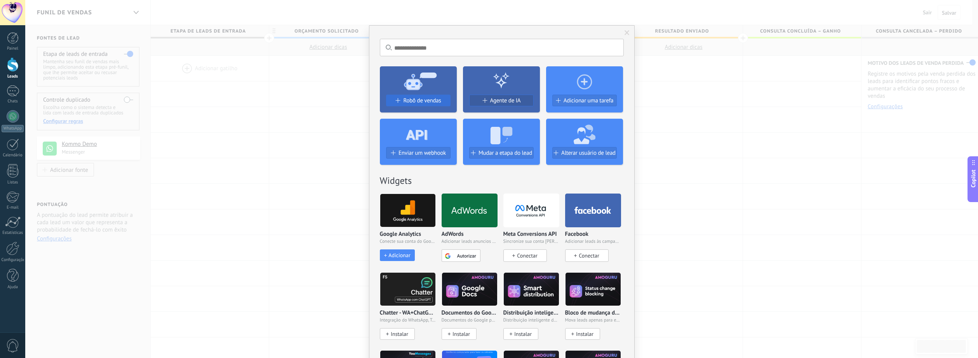
click at [427, 98] on span "Robô de vendas" at bounding box center [422, 100] width 38 height 7
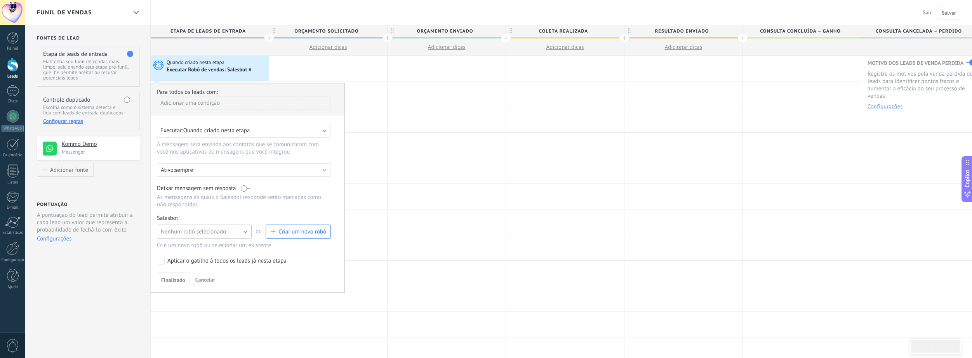
click at [222, 226] on button "Nenhum robô selecionado" at bounding box center [204, 232] width 95 height 14
click at [207, 225] on div "Nenhum robô selecionado TestBot Nenhum robô selecionado" at bounding box center [204, 232] width 95 height 14
